Goal: Transaction & Acquisition: Subscribe to service/newsletter

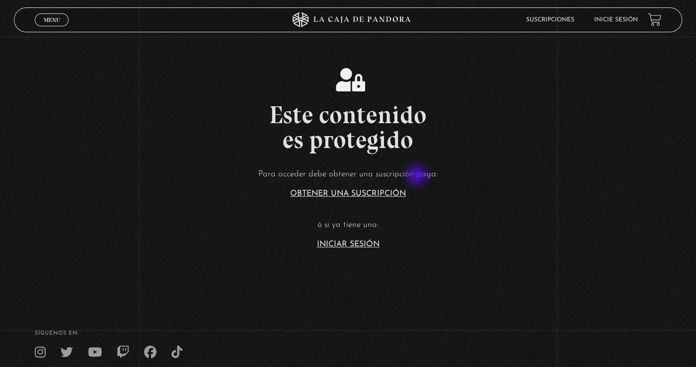
scroll to position [199, 0]
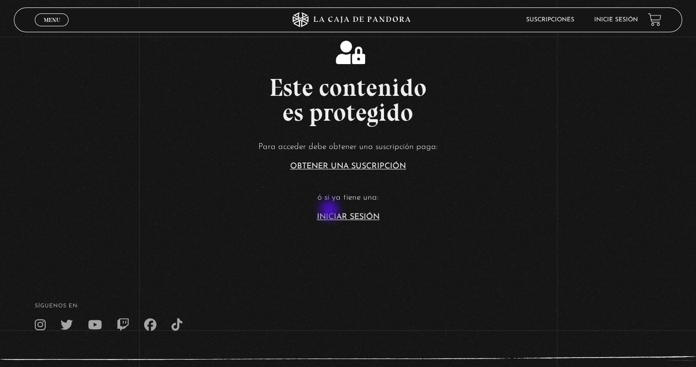
click at [330, 211] on article "Para acceder debe obtener una suscripción paga: Obtener una suscripción ó si ya…" at bounding box center [348, 179] width 696 height 81
click at [344, 217] on link "Iniciar Sesión" at bounding box center [348, 217] width 63 height 8
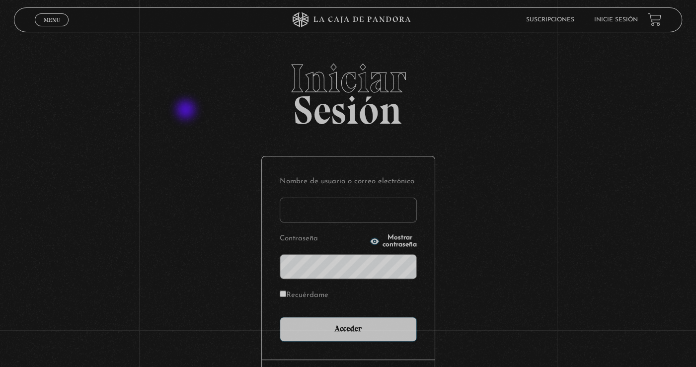
click at [345, 217] on input "Nombre de usuario o correo electrónico" at bounding box center [347, 210] width 137 height 25
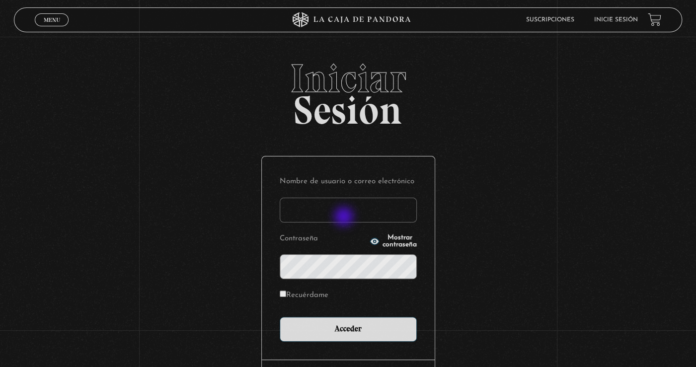
type input "ansonymendezsuarez@gmail.com"
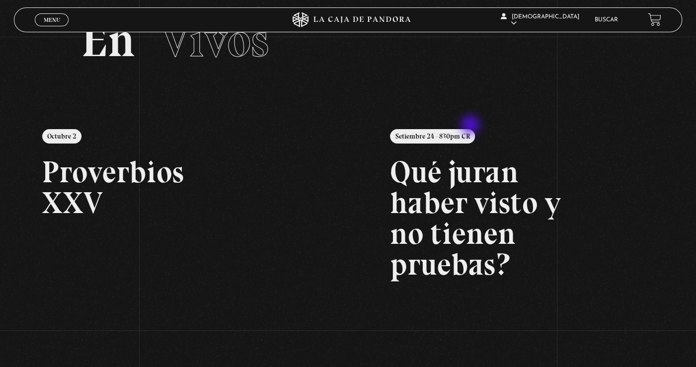
scroll to position [149, 0]
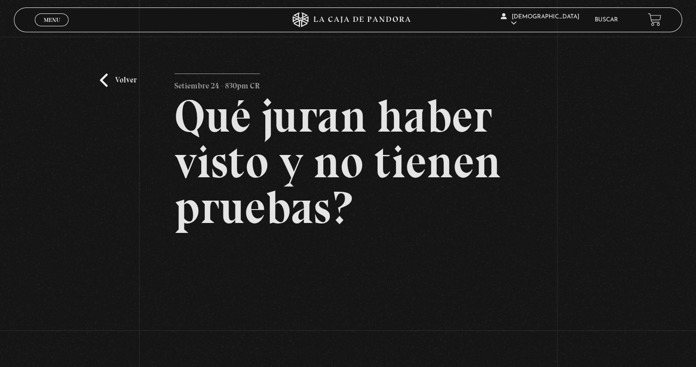
scroll to position [149, 0]
